Goal: Task Accomplishment & Management: Use online tool/utility

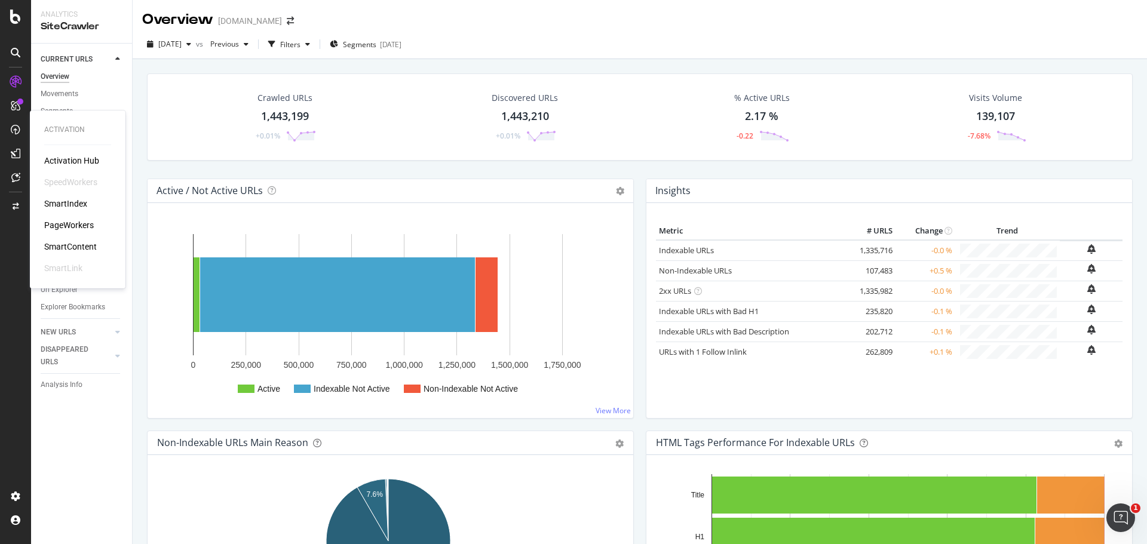
click at [73, 222] on div "PageWorkers" at bounding box center [69, 225] width 50 height 12
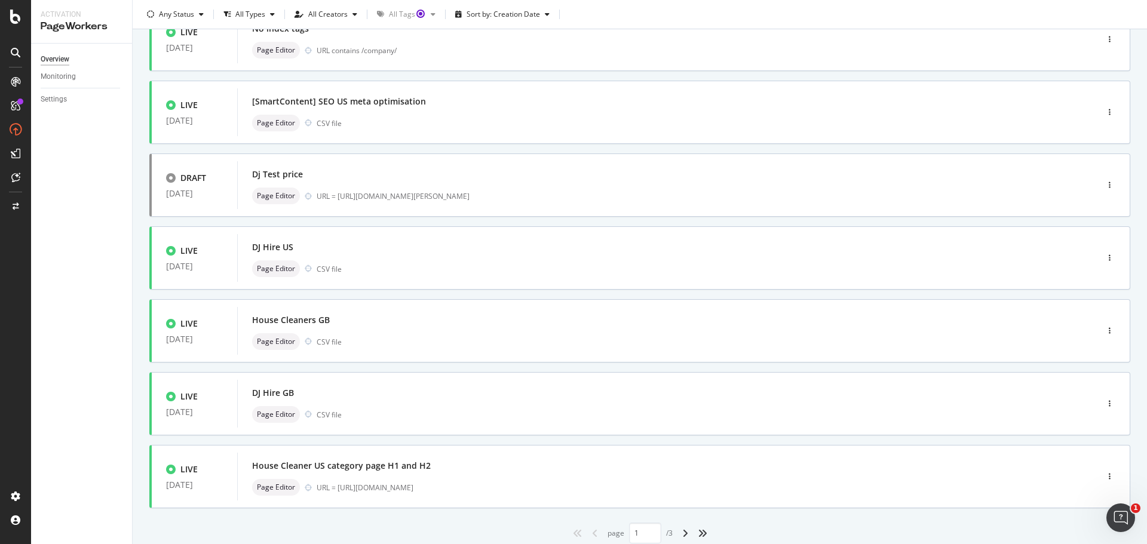
scroll to position [361, 0]
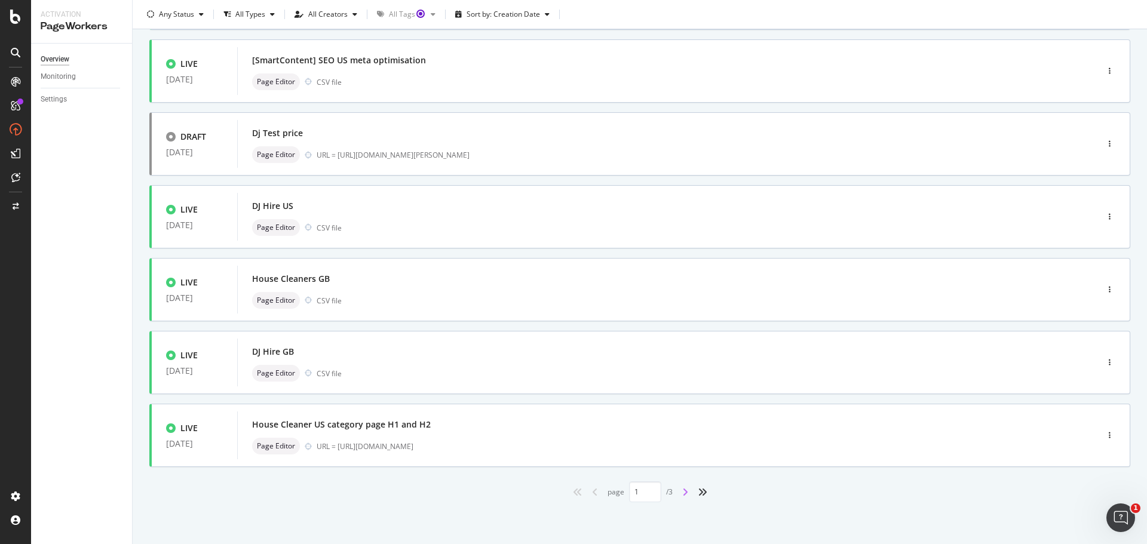
click at [683, 490] on icon "angle-right" at bounding box center [685, 492] width 6 height 10
type input "2"
